Goal: Ask a question: Seek information or help from site administrators or community

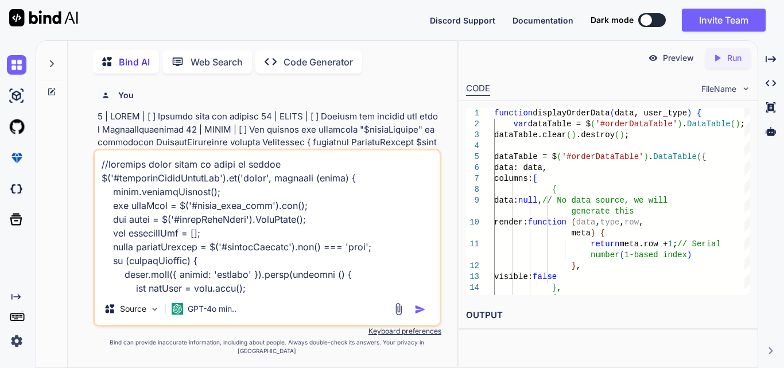
scroll to position [1929, 0]
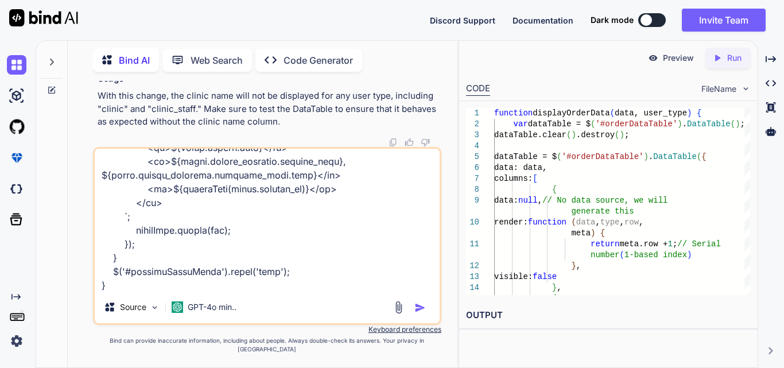
click at [325, 282] on textarea at bounding box center [267, 220] width 345 height 142
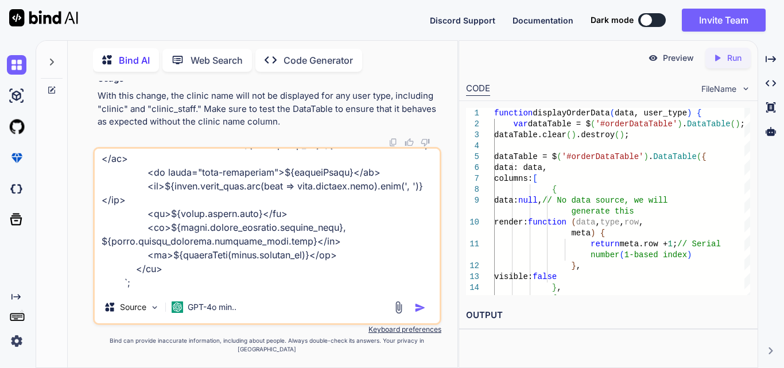
scroll to position [1930, 0]
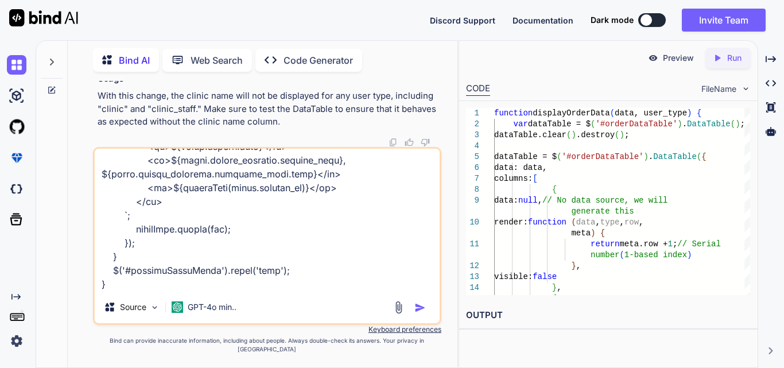
click at [309, 284] on textarea at bounding box center [267, 220] width 345 height 142
click at [163, 291] on textarea at bounding box center [267, 220] width 345 height 142
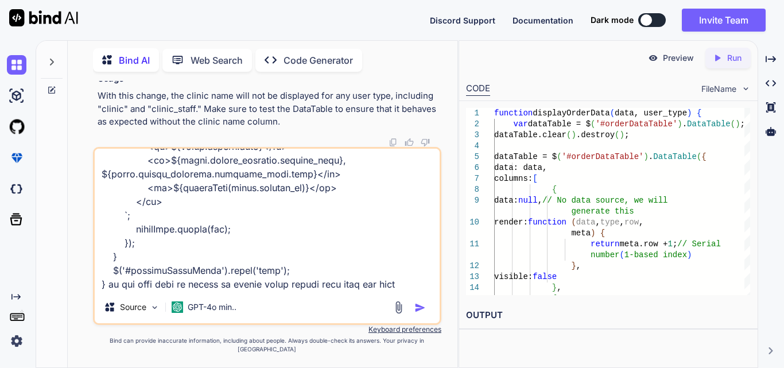
type textarea "//generate excel click on excel on button $('#generateOrderExcelBtn').on('click…"
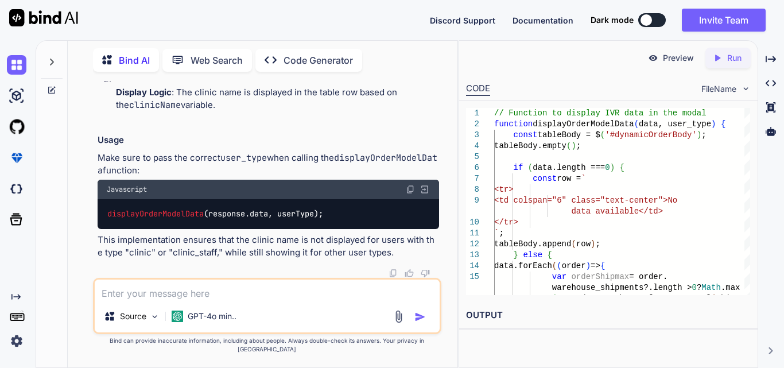
scroll to position [101305, 0]
drag, startPoint x: 174, startPoint y: 223, endPoint x: 297, endPoint y: 225, distance: 122.2
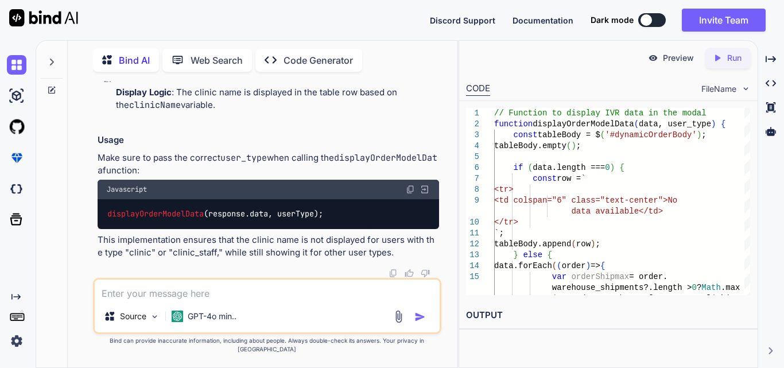
drag, startPoint x: 162, startPoint y: 188, endPoint x: 355, endPoint y: 203, distance: 192.7
click at [124, 300] on textarea at bounding box center [267, 289] width 345 height 21
drag, startPoint x: 162, startPoint y: 187, endPoint x: 424, endPoint y: 199, distance: 261.9
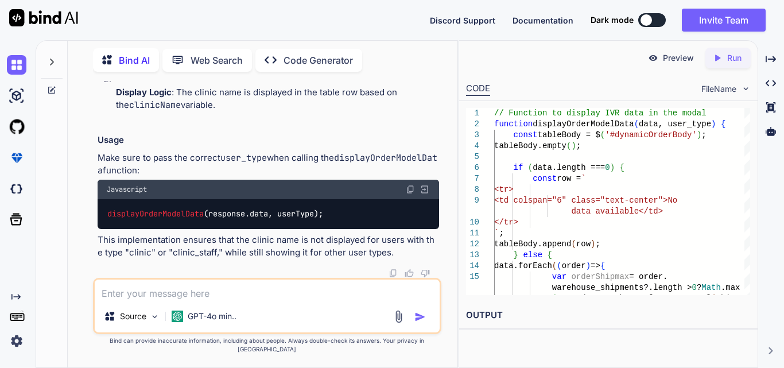
copy code "const clinicName = (user_type === 'clinic' || user_type === 'clinic_staff' ) ? …"
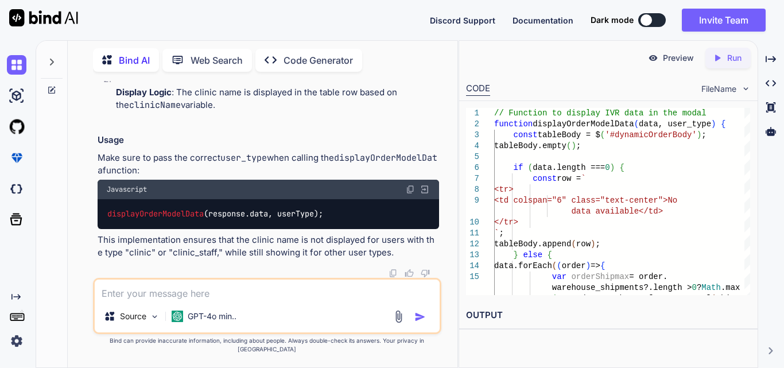
click at [270, 300] on textarea at bounding box center [267, 289] width 345 height 21
type textarea "clinic or clinic staff we does not want to show cloumn clinic"
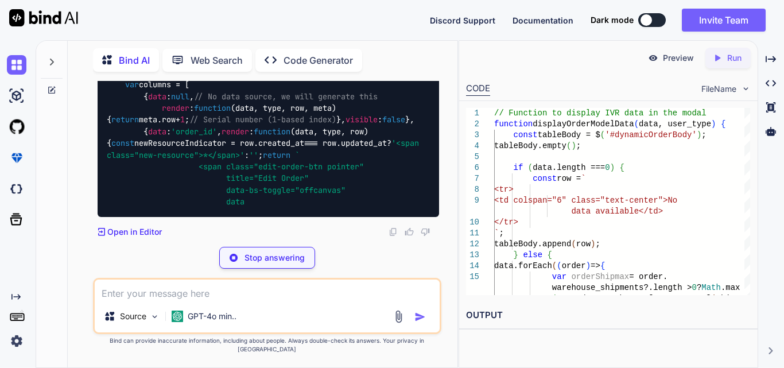
scroll to position [101980, 0]
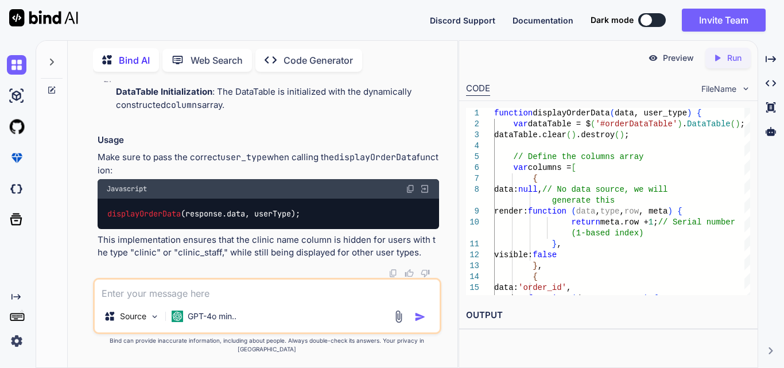
drag, startPoint x: 146, startPoint y: 308, endPoint x: 146, endPoint y: 298, distance: 9.2
click at [146, 299] on textarea at bounding box center [267, 289] width 345 height 21
paste textarea "$('#generateOrderPdfBtn').on('click', function (event) { event.preventDefault()…"
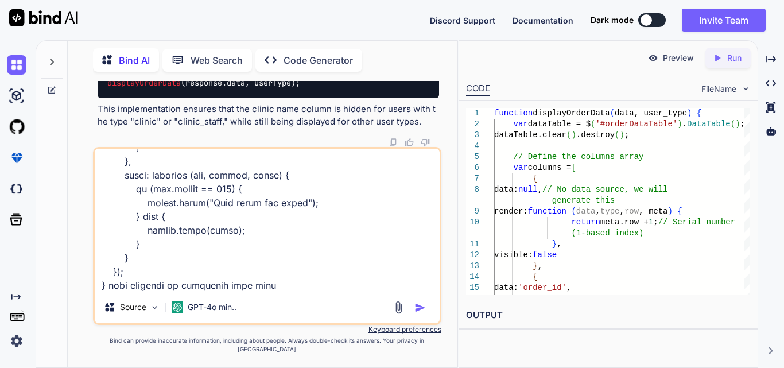
type textarea "$('#generateOrderPdfBtn').on('click', function (event) { event.preventDefault()…"
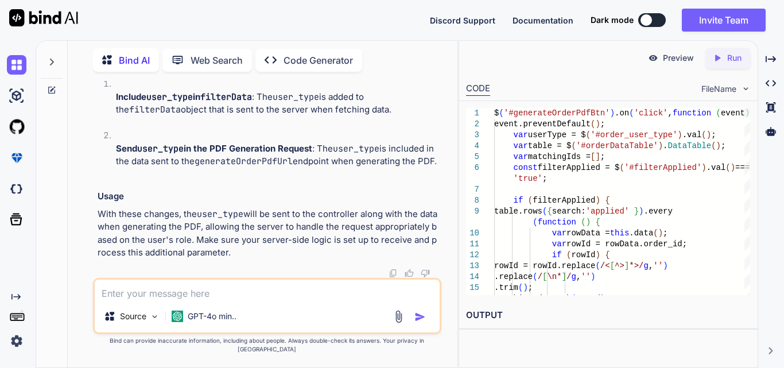
scroll to position [104799, 0]
drag, startPoint x: 164, startPoint y: 188, endPoint x: 256, endPoint y: 185, distance: 93.0
copy code "user_type : user_type"
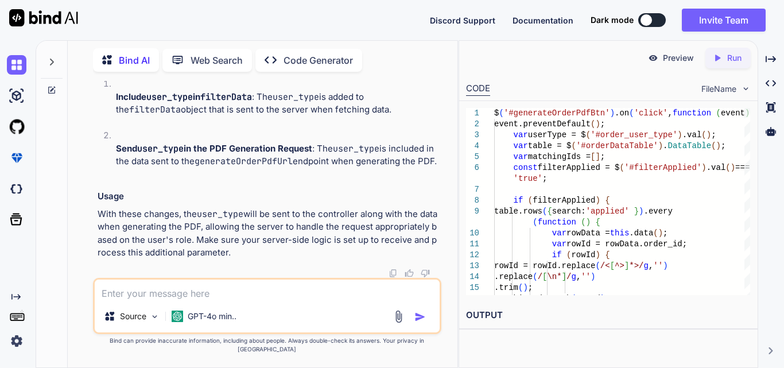
click at [166, 294] on textarea at bounding box center [267, 289] width 345 height 21
paste textarea "<div class="table-responsive table_wrapper"> @if (!empty($data)) <table> <thead…"
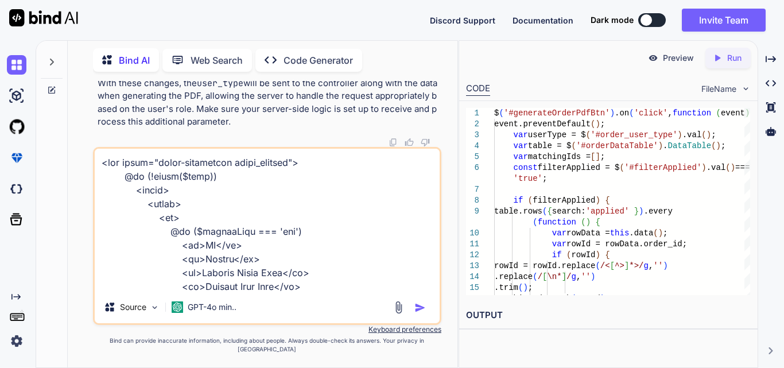
scroll to position [2907, 0]
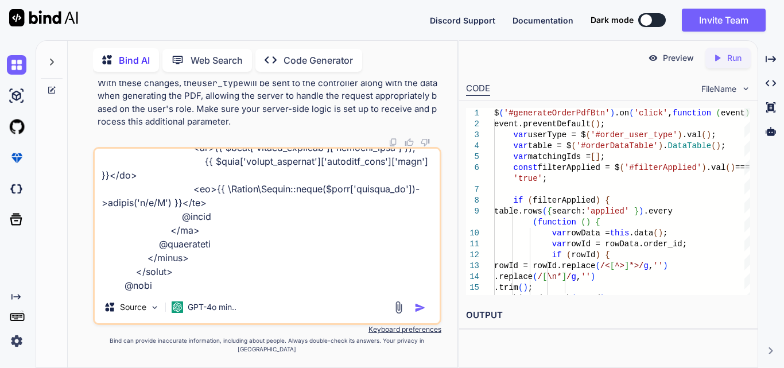
paste textarea "public function generateOrderReportPdf(Request $request) { try { // Validate th…"
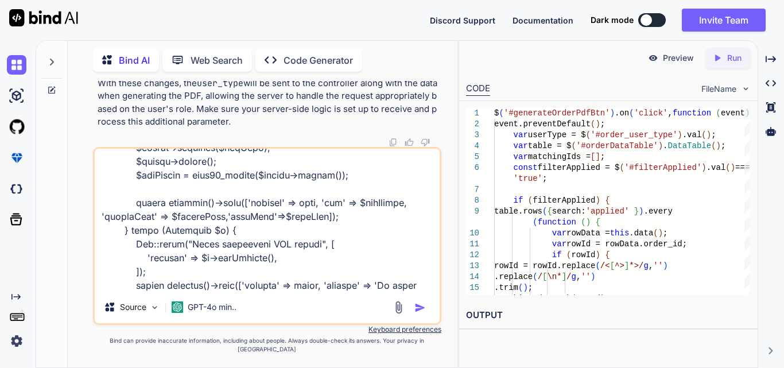
type textarea "<div class="table-responsive table_wrapper"> @if (!empty($data)) <table> <thead…"
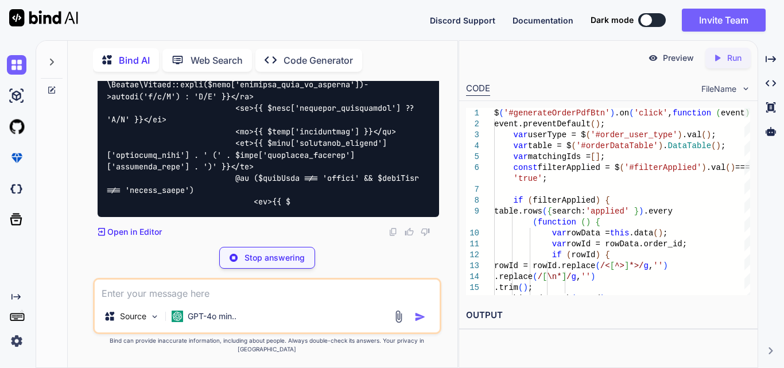
scroll to position [106782, 0]
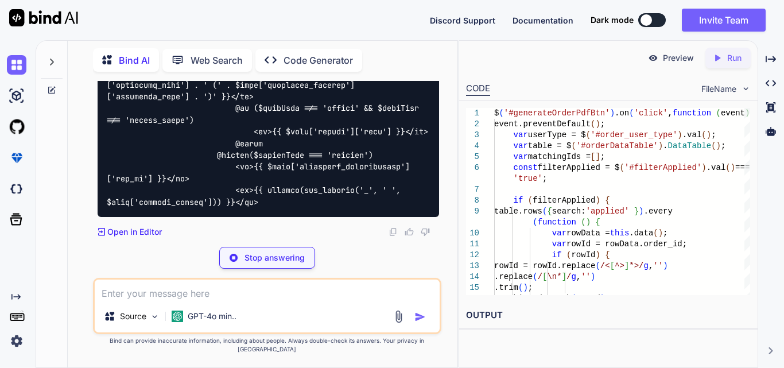
drag, startPoint x: 211, startPoint y: 154, endPoint x: 247, endPoint y: 186, distance: 48.7
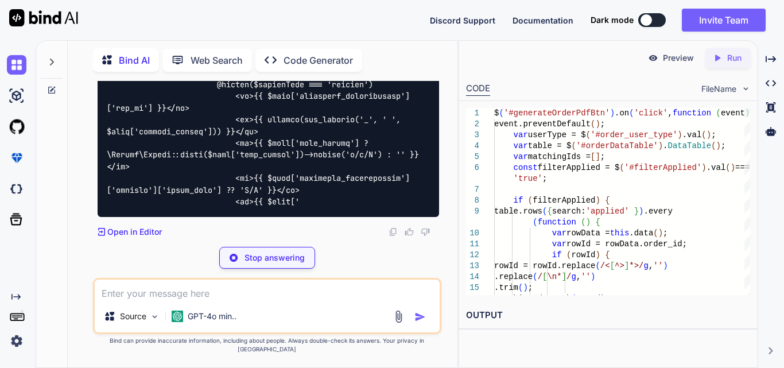
drag, startPoint x: 217, startPoint y: 153, endPoint x: 255, endPoint y: 185, distance: 49.3
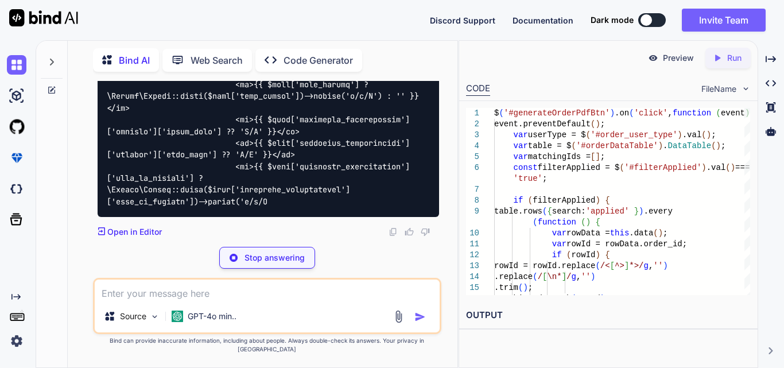
drag, startPoint x: 251, startPoint y: 188, endPoint x: 227, endPoint y: 159, distance: 37.8
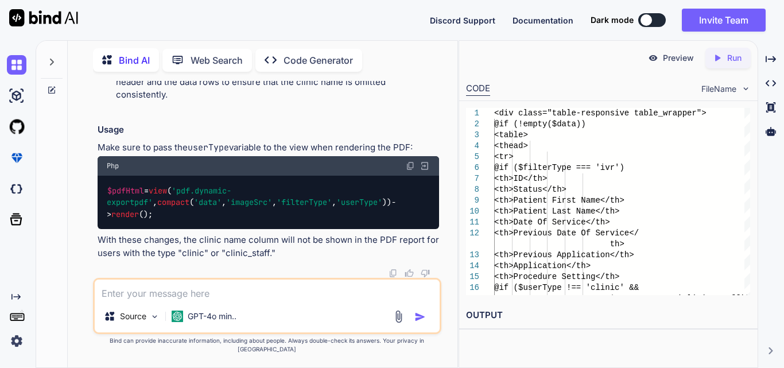
scroll to position [106954, 0]
drag, startPoint x: 214, startPoint y: 134, endPoint x: 256, endPoint y: 165, distance: 52.6
copy code "@if ($userType !== 'clinic' && $userType !== 'clinic_staff') <th>Clinic</th> @e…"
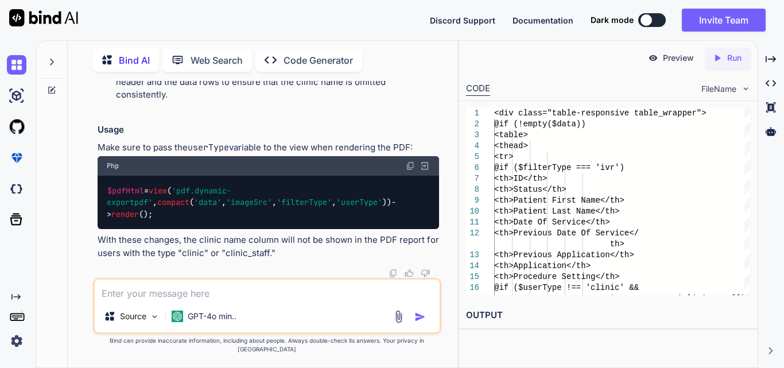
drag, startPoint x: 237, startPoint y: 215, endPoint x: 273, endPoint y: 255, distance: 54.5
copy code "@if ($userType !== 'clinic' && $userType !== 'clinic_staff') <td>{{ $item['clin…"
drag, startPoint x: 234, startPoint y: 213, endPoint x: 275, endPoint y: 256, distance: 59.7
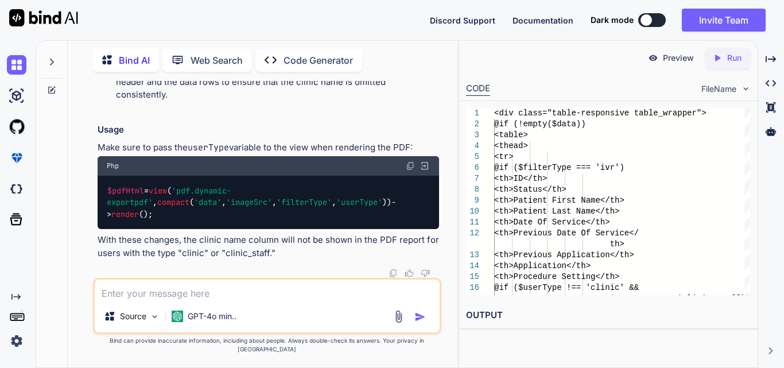
copy code "@if ($userType !== 'clinic' && $userType !== 'clinic_staff') <td>{{ $item['clin…"
click at [182, 297] on textarea at bounding box center [267, 289] width 345 height 21
paste textarea "public function generateOrderReportPdf(Request $request) { try { // Validate th…"
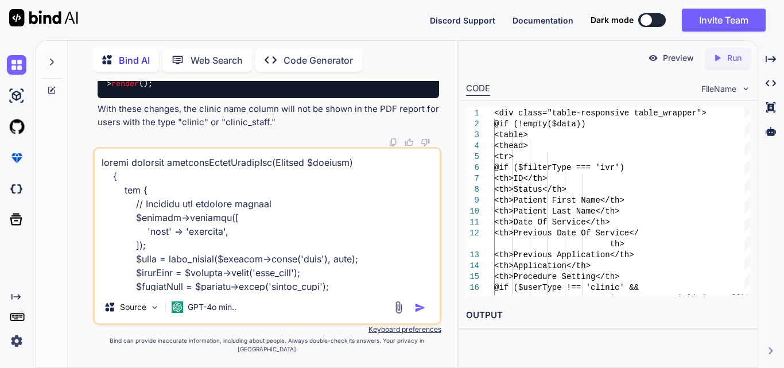
scroll to position [524, 0]
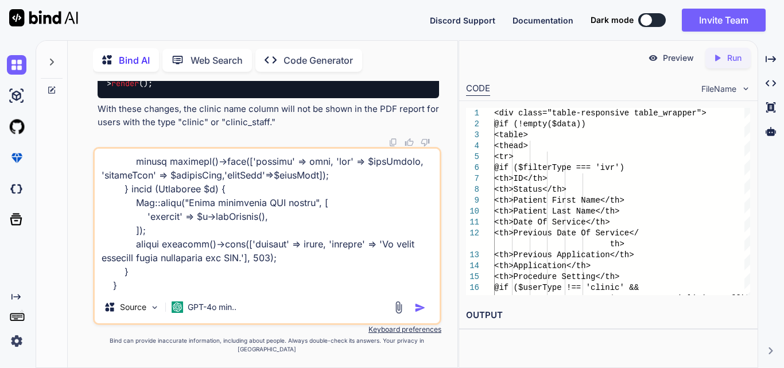
paste textarea "<div class="image-container"> <img src="{{ $imageSrc }}"> </div> <div class="ta…"
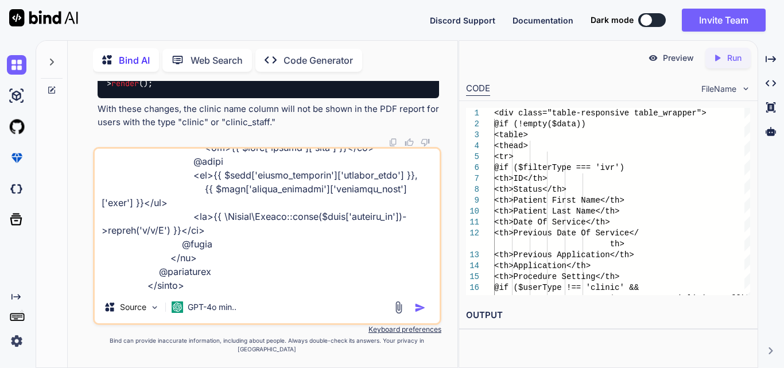
type textarea "public function generateOrderReportPdf(Request $request) { try { // Validate th…"
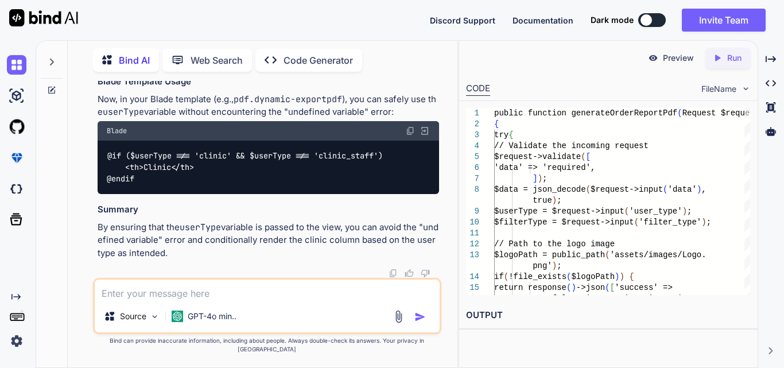
scroll to position [110411, 0]
drag, startPoint x: 229, startPoint y: 214, endPoint x: 274, endPoint y: 214, distance: 44.2
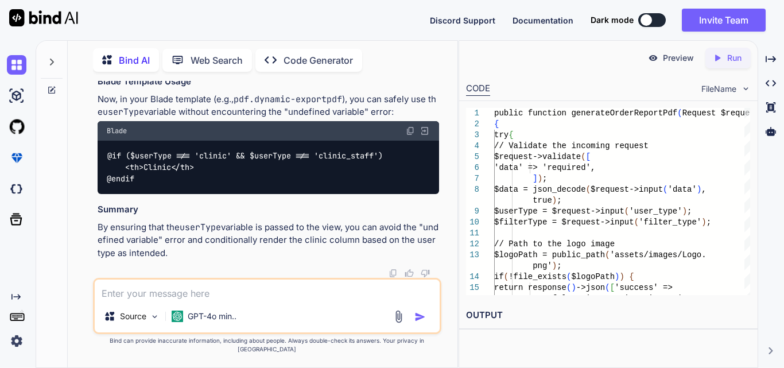
copy span "'userType'"
click at [160, 297] on textarea at bounding box center [267, 289] width 345 height 21
paste textarea "$('#billingFilterForm').on('submit', function (event) { event.preventDefault();…"
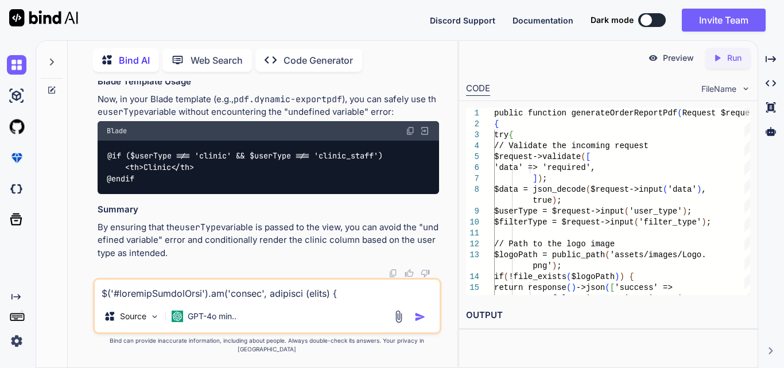
scroll to position [1626, 0]
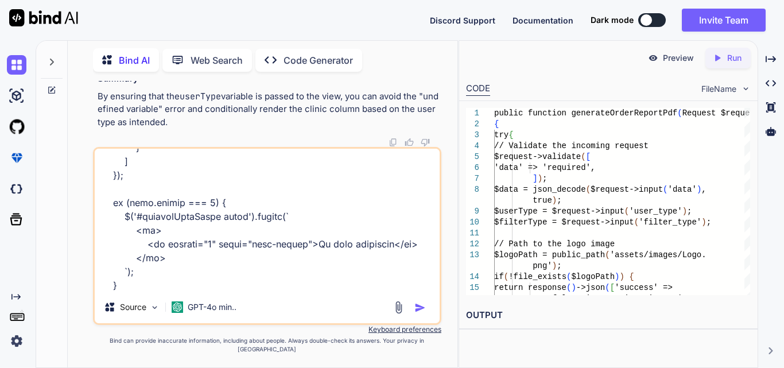
type textarea "$('#billingFilterForm').on('submit', function (event) { event.preventDefault();…"
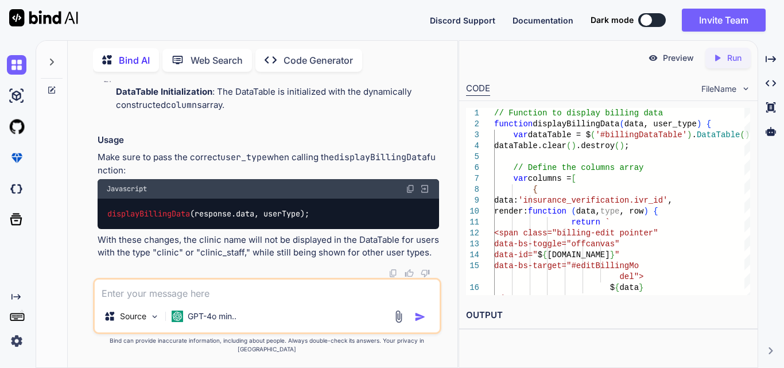
scroll to position [112598, 0]
drag, startPoint x: 142, startPoint y: 138, endPoint x: 186, endPoint y: 211, distance: 85.4
drag, startPoint x: 144, startPoint y: 120, endPoint x: 198, endPoint y: 221, distance: 114.5
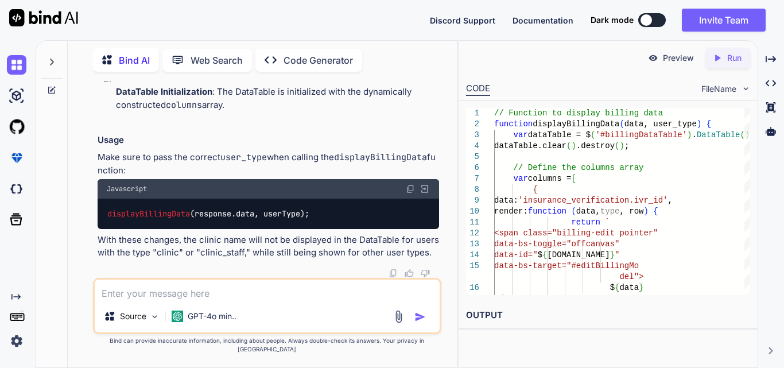
copy code "// Conditionally add the clinic name column based on user_type ...(user_type !=…"
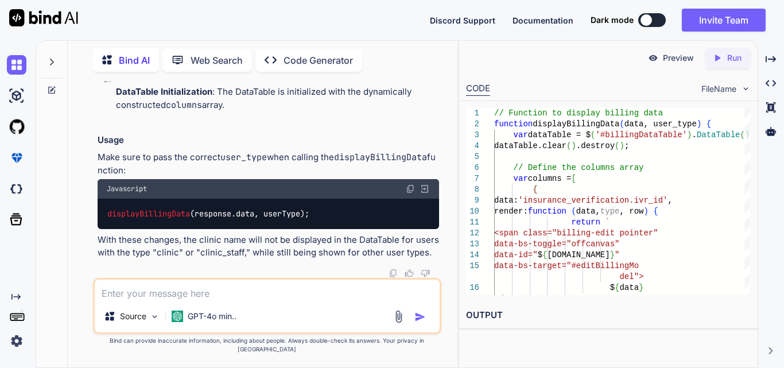
drag, startPoint x: 123, startPoint y: 239, endPoint x: 151, endPoint y: 275, distance: 45.9
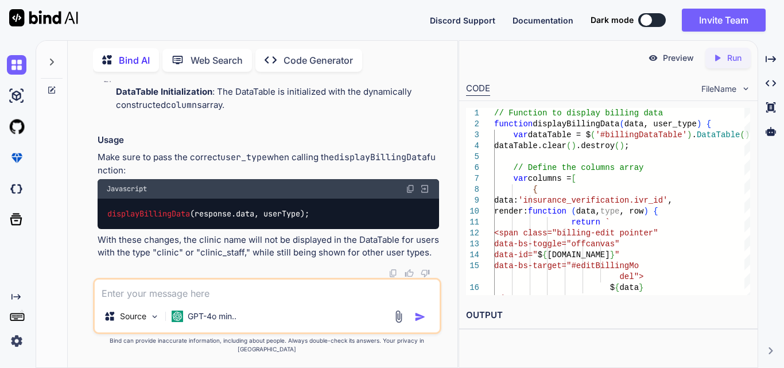
scroll to position [112614, 0]
drag, startPoint x: 141, startPoint y: 121, endPoint x: 173, endPoint y: 212, distance: 96.7
copy code "...(user_type !== 'clinic' && user_type !== 'clinic_staff' ? [{ data : '[DOMAIN…"
click at [151, 300] on textarea at bounding box center [267, 289] width 345 height 21
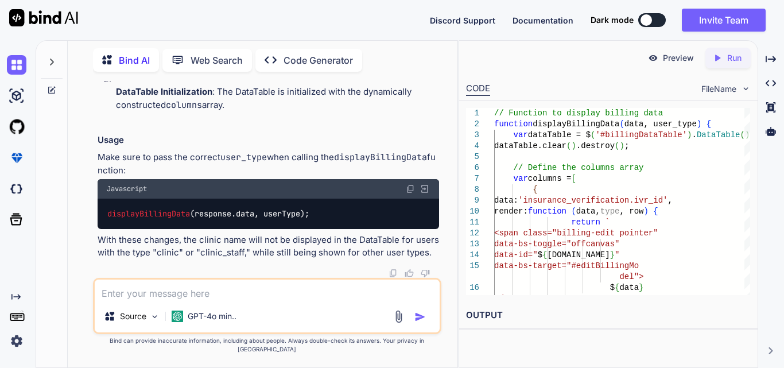
paste textarea "function displayBillingData(data, user_type) { var dataTable = $('#billingDataT…"
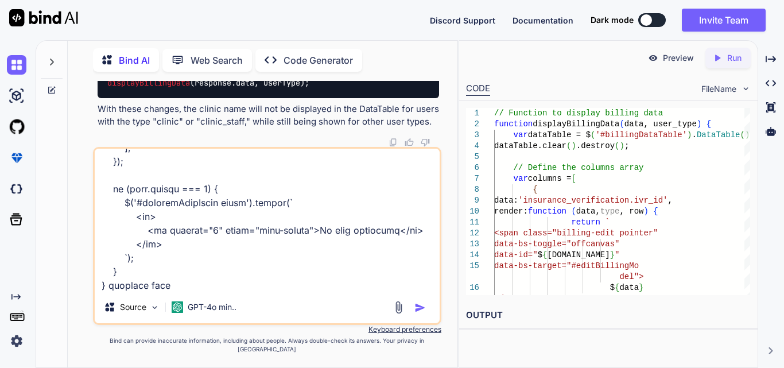
type textarea "function displayBillingData(data, user_type) { var dataTable = $('#billingDataT…"
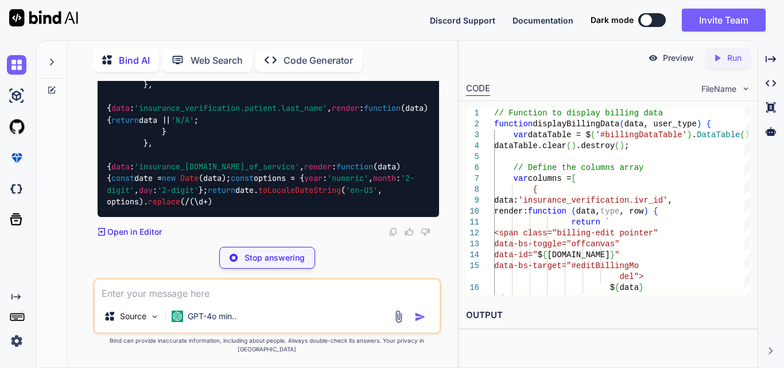
scroll to position [113652, 0]
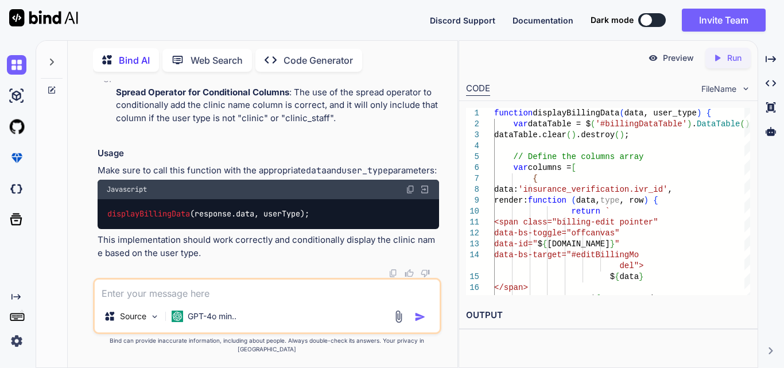
scroll to position [113587, 0]
click at [191, 300] on textarea at bounding box center [267, 289] width 345 height 21
paste textarea "function displayBillingModelData(data,user_type) { const tableBody = $('#dynami…"
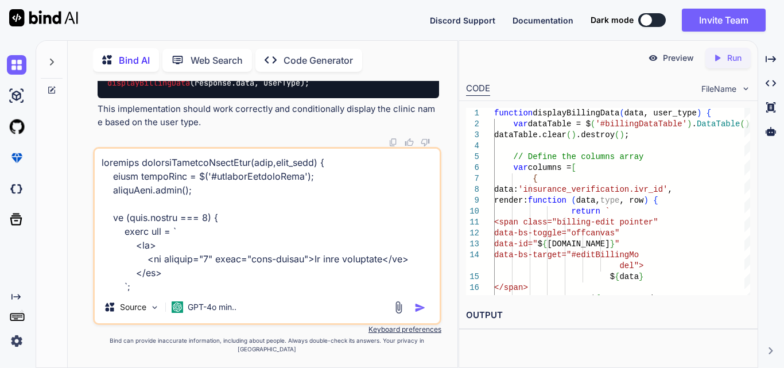
scroll to position [387, 0]
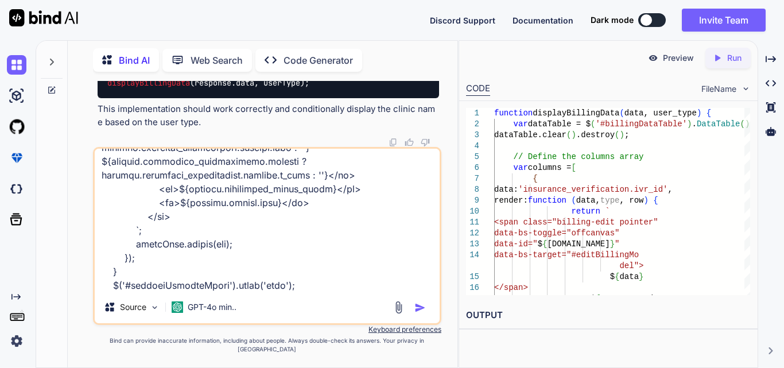
type textarea "function displayBillingModelData(data,user_type) { const tableBody = $('#dynami…"
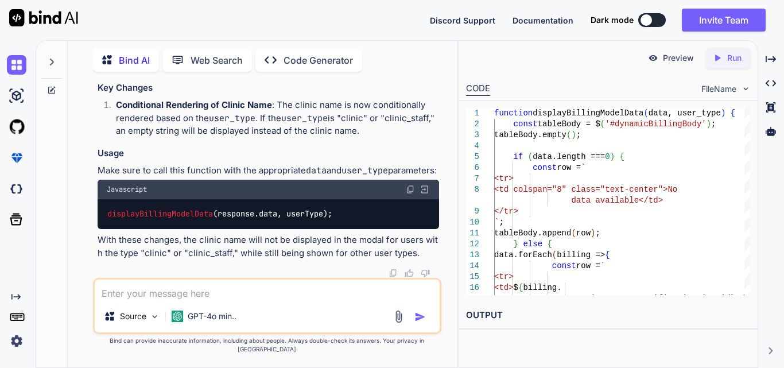
scroll to position [115943, 0]
drag, startPoint x: 203, startPoint y: 132, endPoint x: 352, endPoint y: 143, distance: 149.6
